Goal: Task Accomplishment & Management: Use online tool/utility

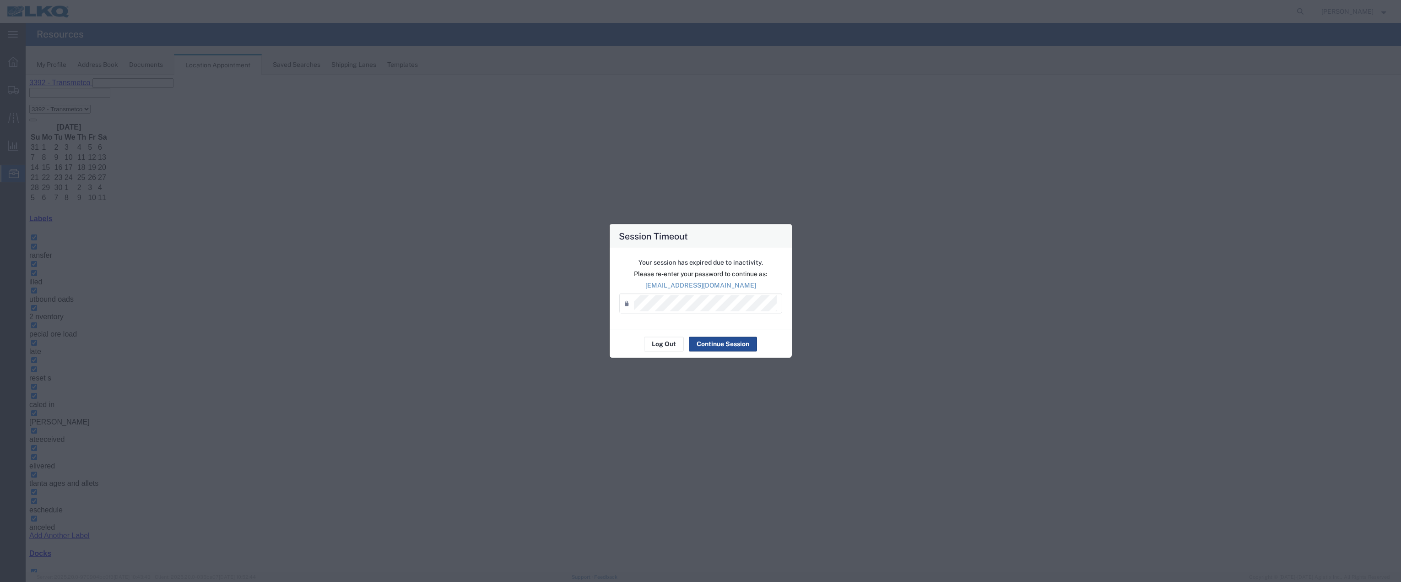
scroll to position [103, 0]
click at [662, 345] on button "Log Out" at bounding box center [664, 343] width 40 height 15
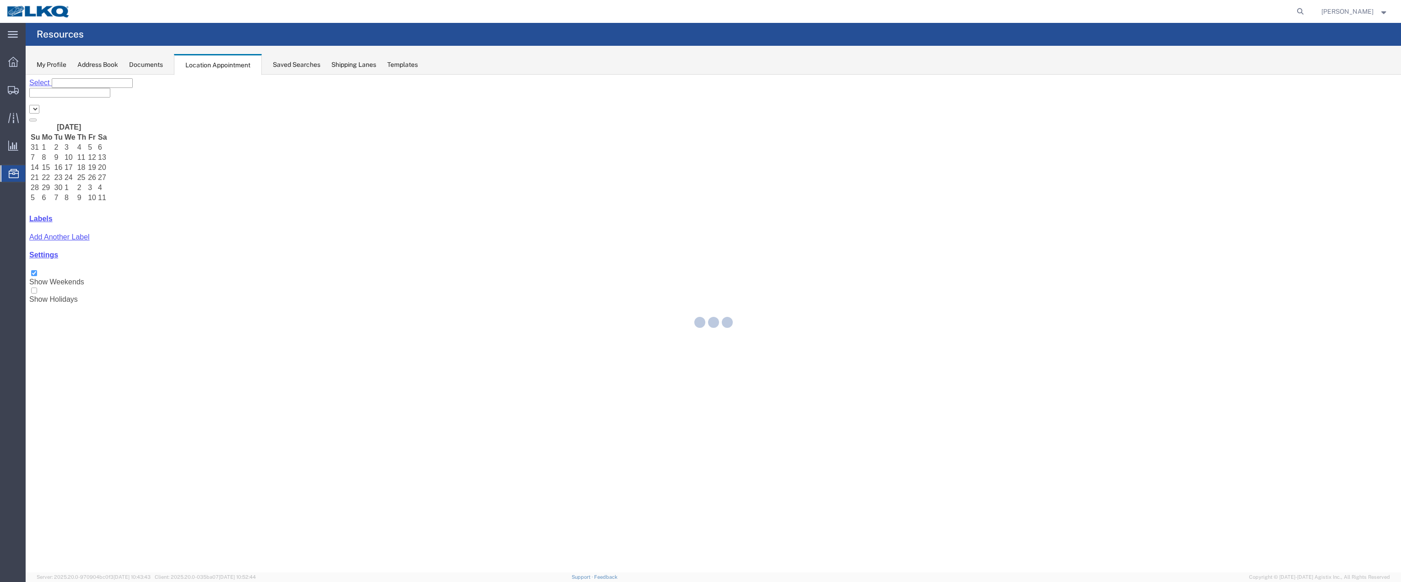
select select "28018"
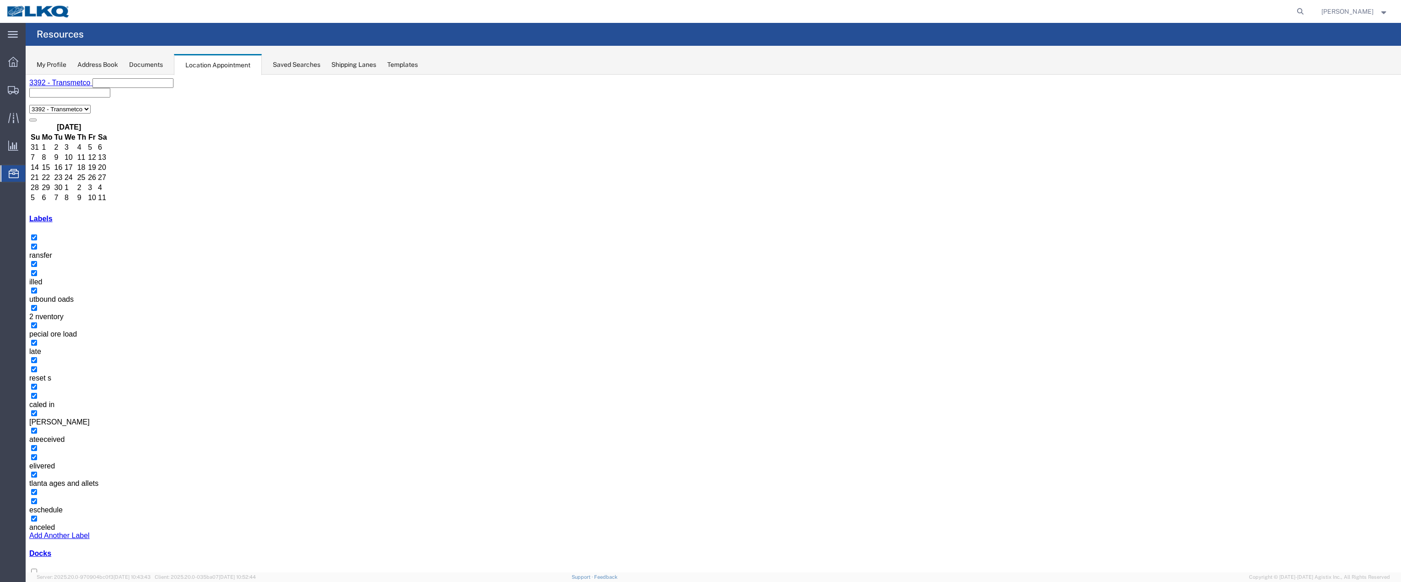
click at [0, 0] on span "Location Appointment" at bounding box center [0, 0] width 0 height 0
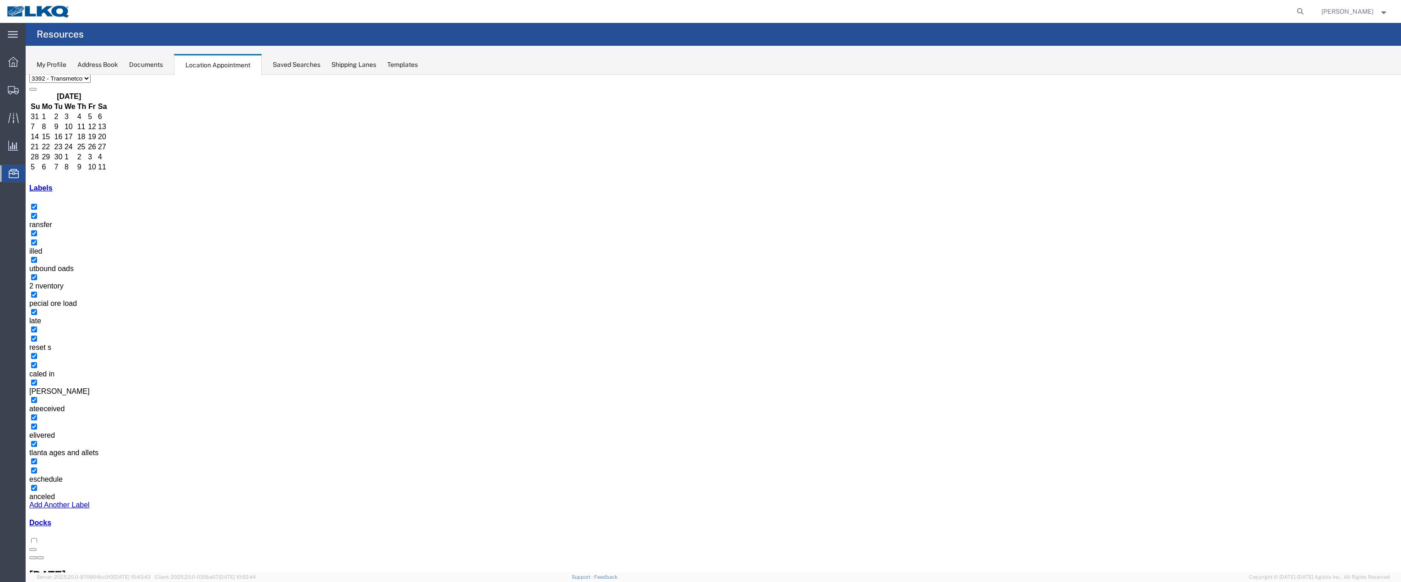
scroll to position [46, 0]
